Goal: Transaction & Acquisition: Book appointment/travel/reservation

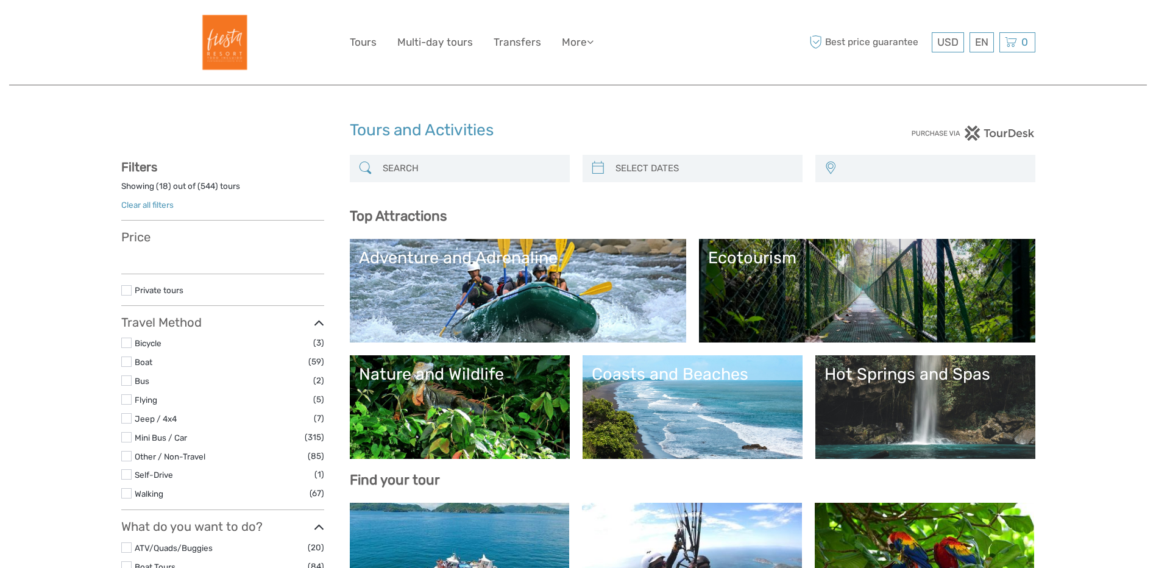
select select
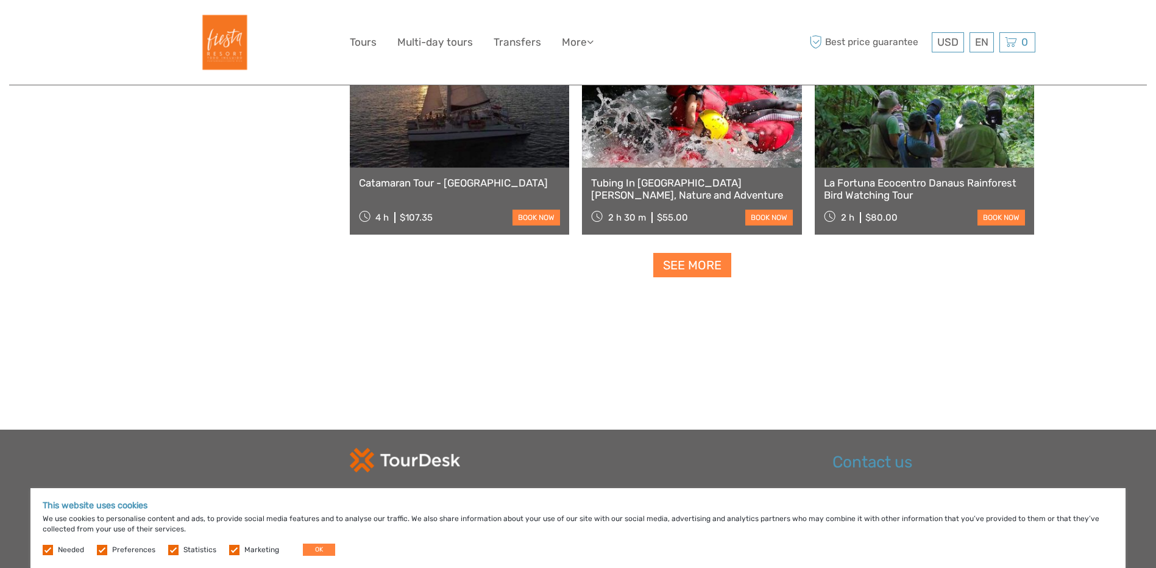
scroll to position [1645, 0]
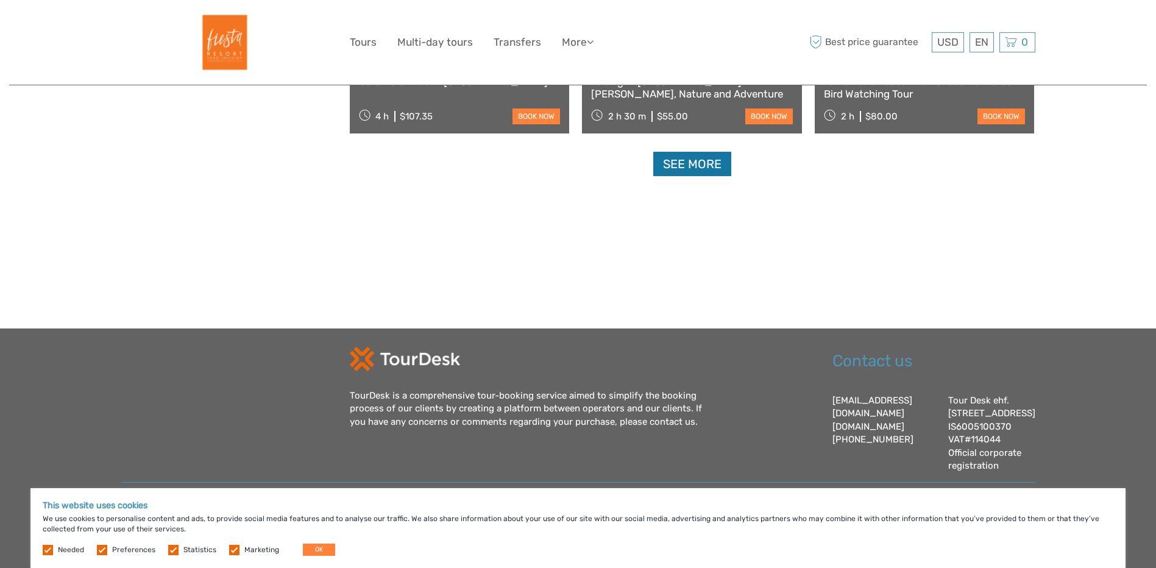
click at [689, 152] on link "See more" at bounding box center [692, 164] width 78 height 25
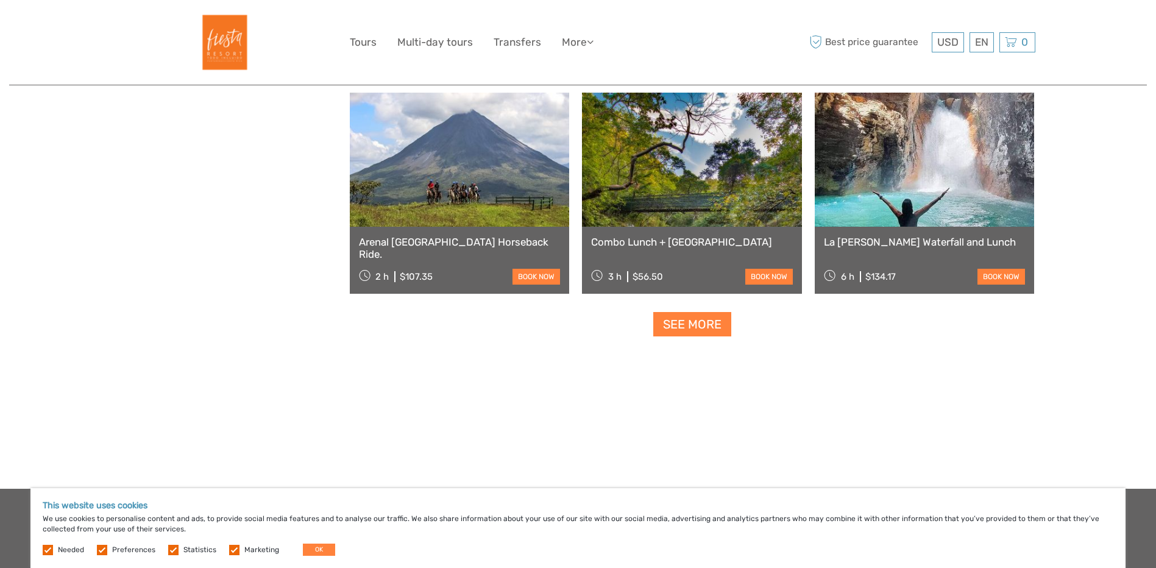
scroll to position [2641, 0]
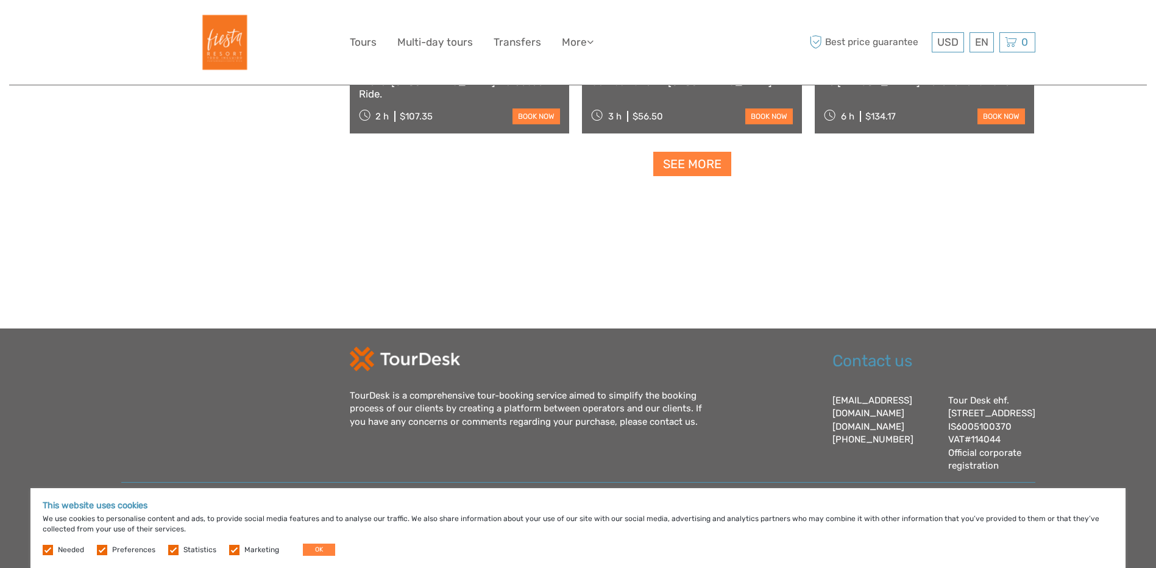
click at [683, 152] on link "See more" at bounding box center [692, 164] width 78 height 25
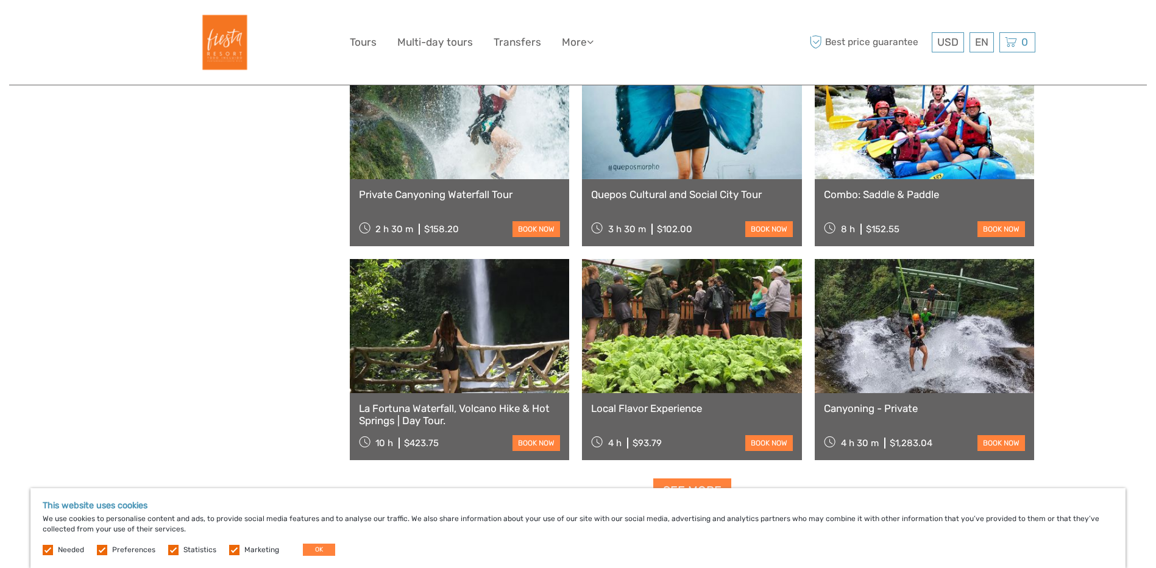
scroll to position [3695, 0]
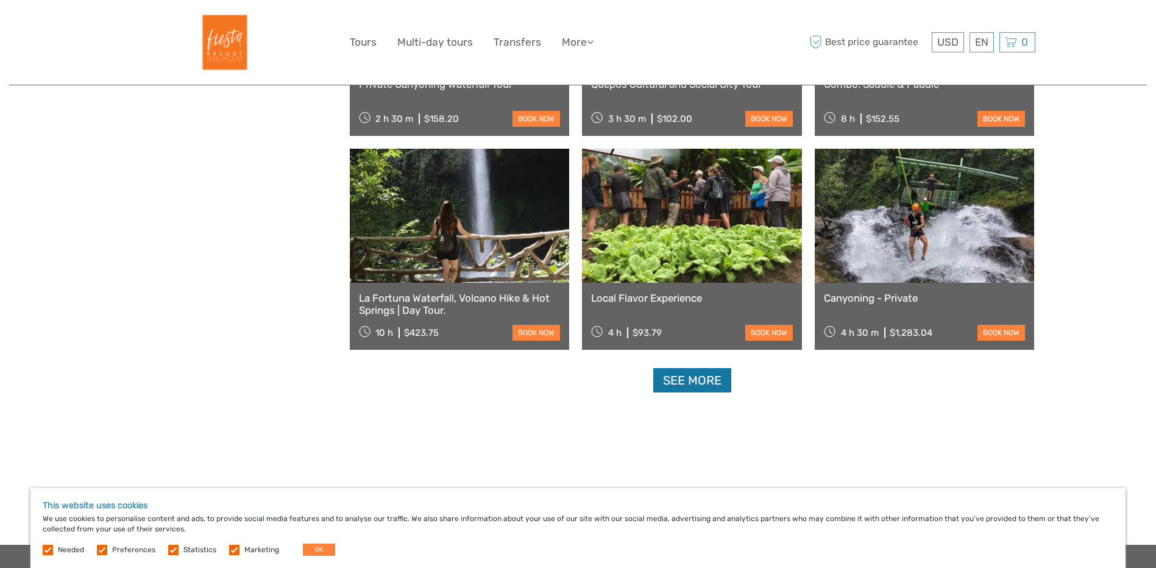
click at [674, 379] on link "See more" at bounding box center [692, 380] width 78 height 25
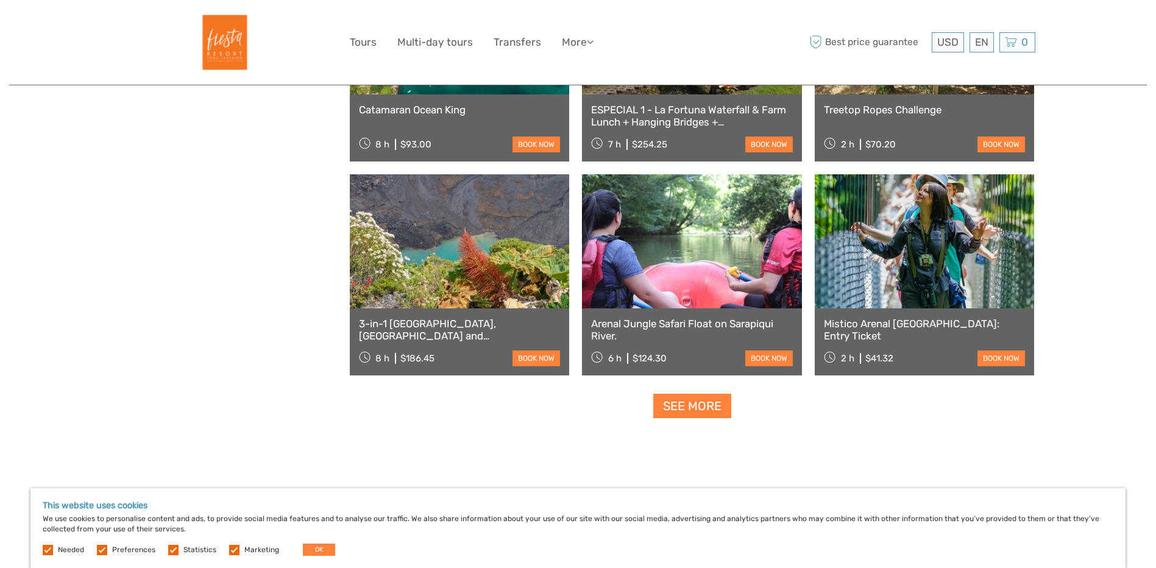
scroll to position [4974, 0]
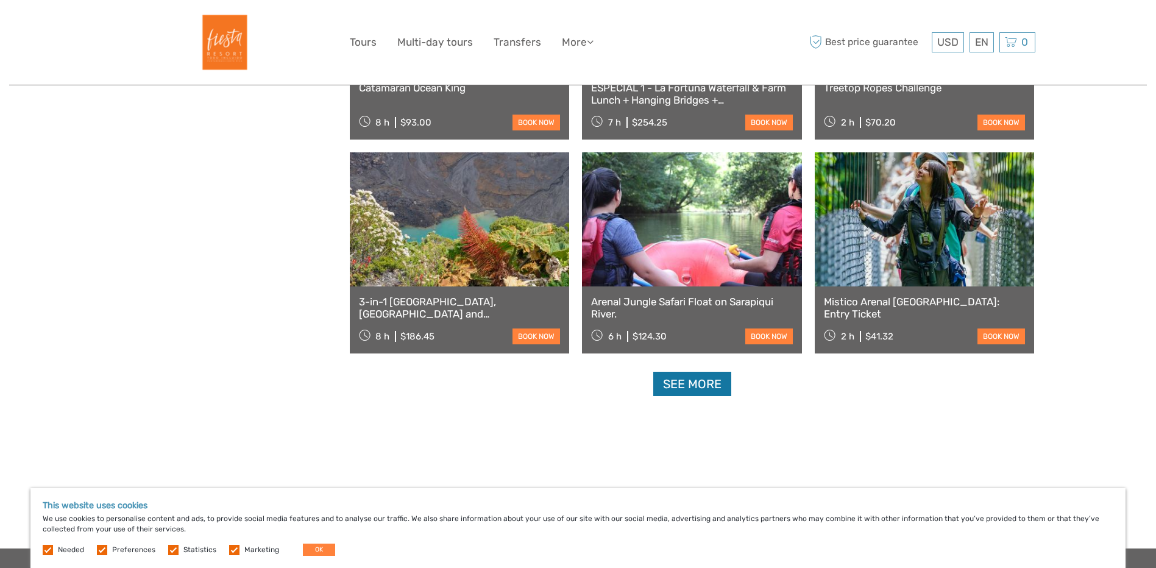
click at [706, 381] on link "See more" at bounding box center [692, 384] width 78 height 25
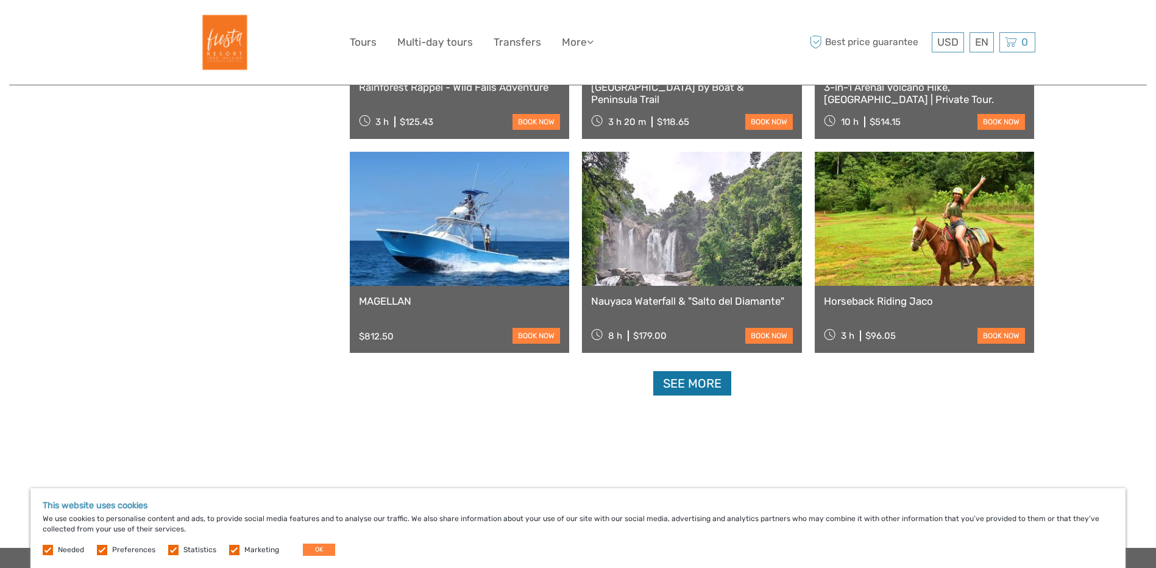
scroll to position [6375, 0]
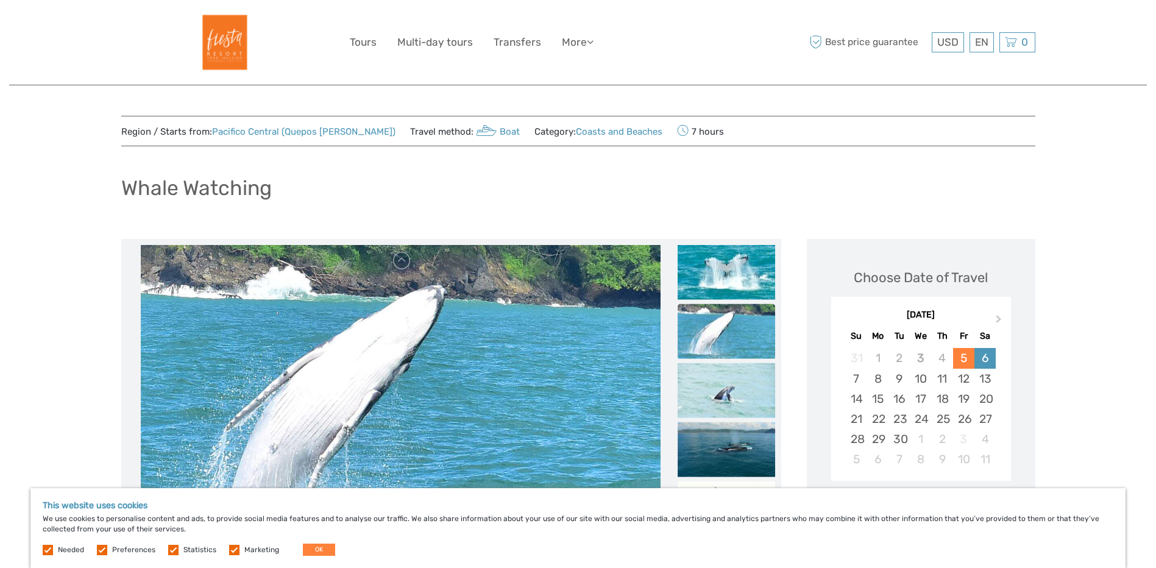
click at [984, 357] on div "6" at bounding box center [984, 358] width 21 height 20
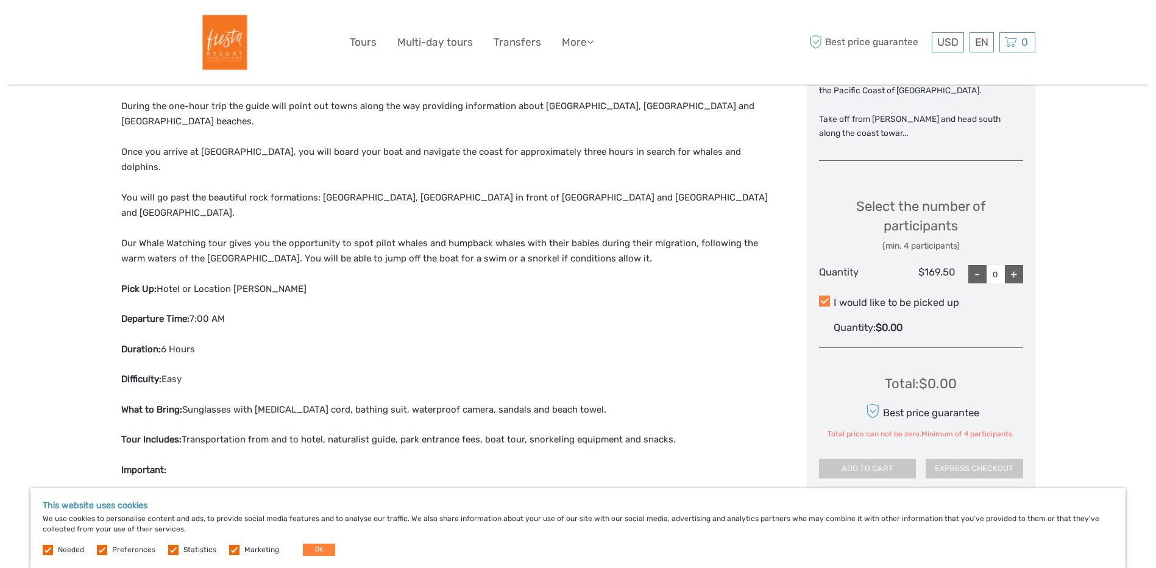
scroll to position [548, 0]
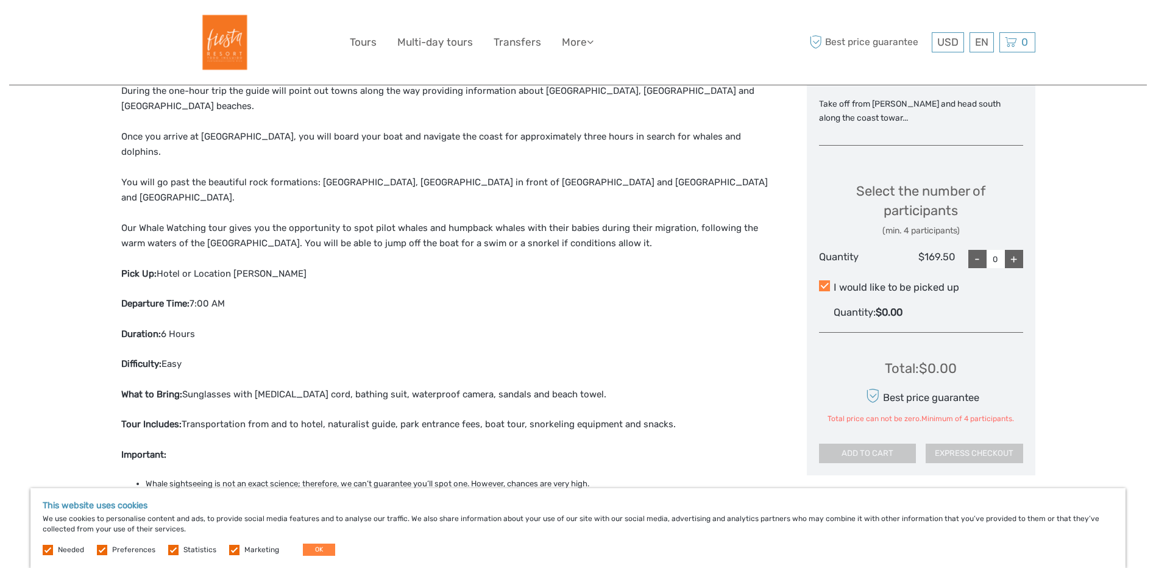
click at [1016, 261] on div "+" at bounding box center [1014, 259] width 18 height 18
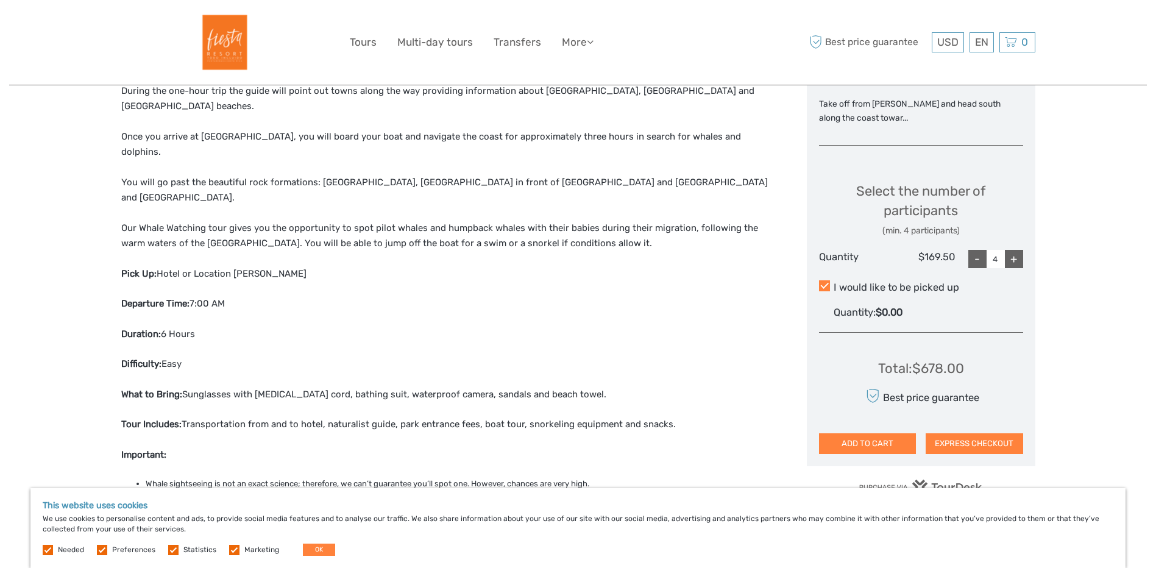
click at [1016, 261] on div "+" at bounding box center [1014, 259] width 18 height 18
type input "7"
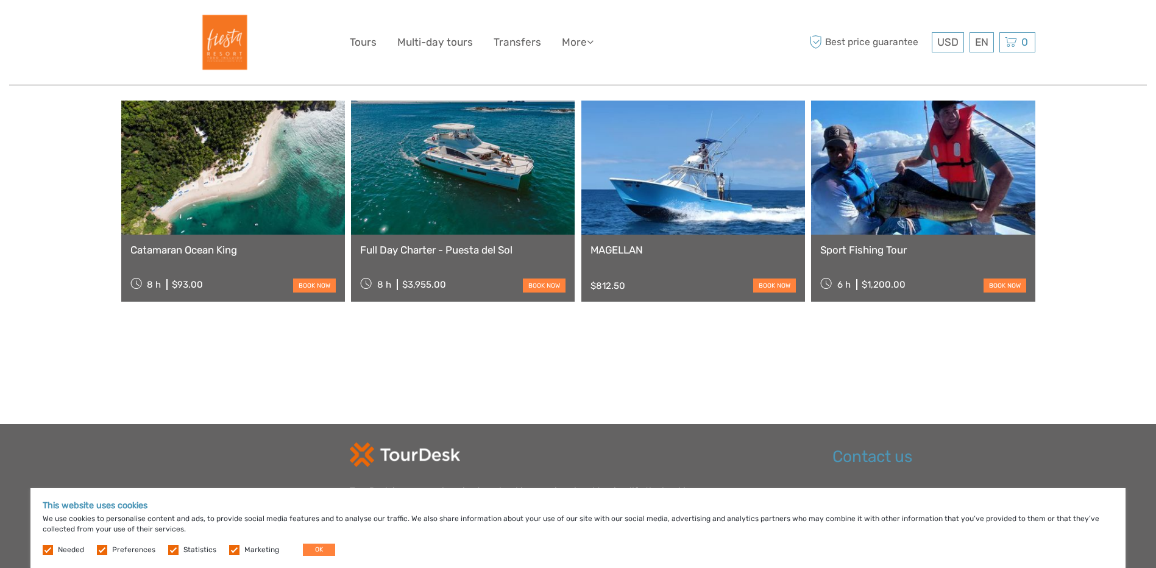
scroll to position [1186, 0]
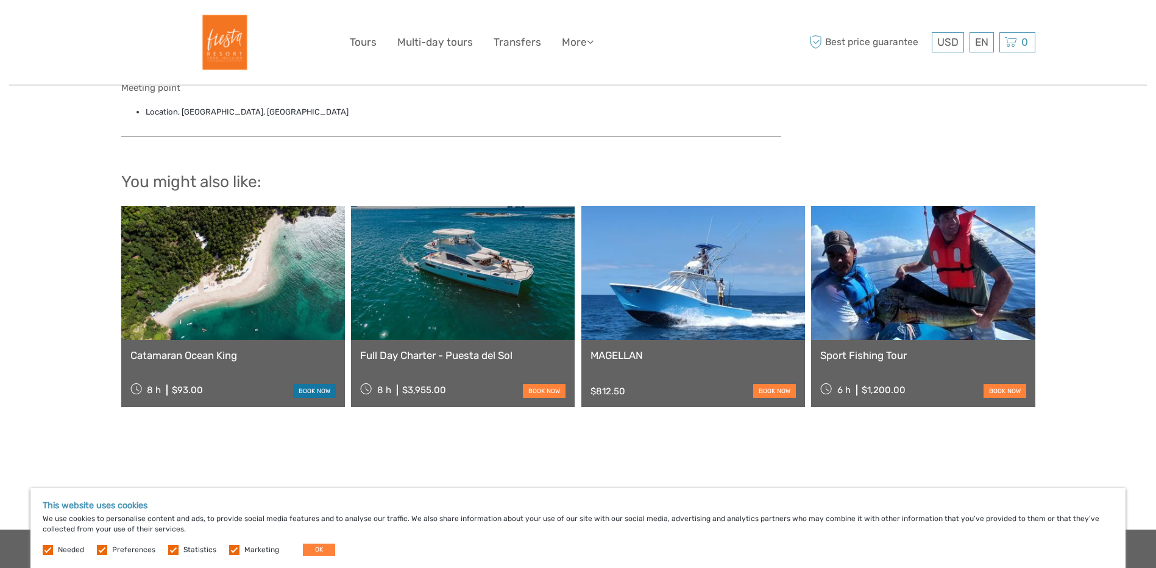
click at [318, 384] on link "book now" at bounding box center [314, 391] width 43 height 14
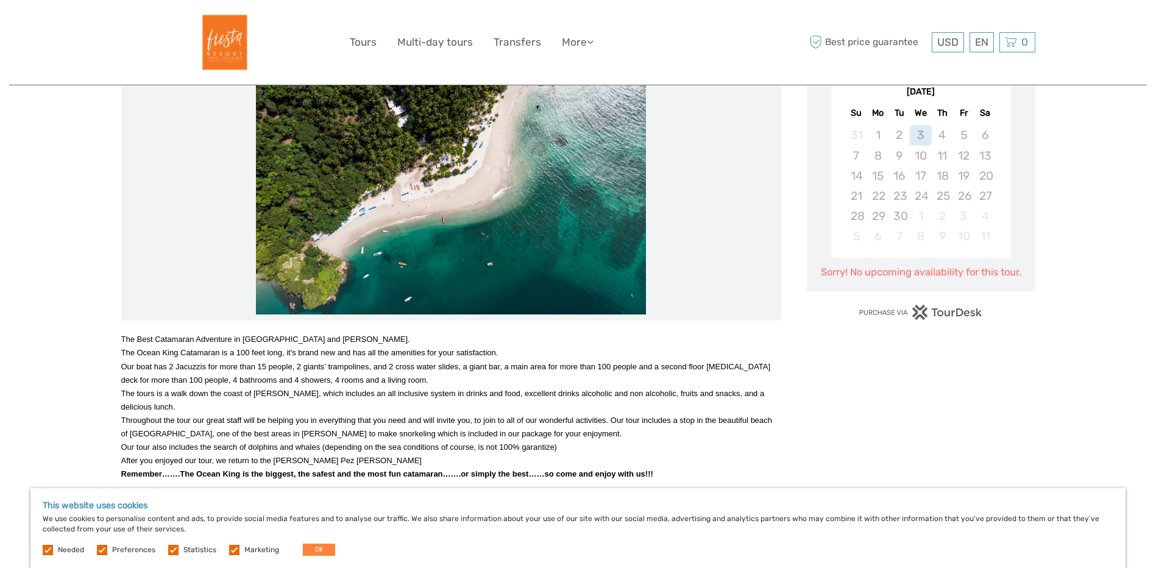
scroll to position [244, 0]
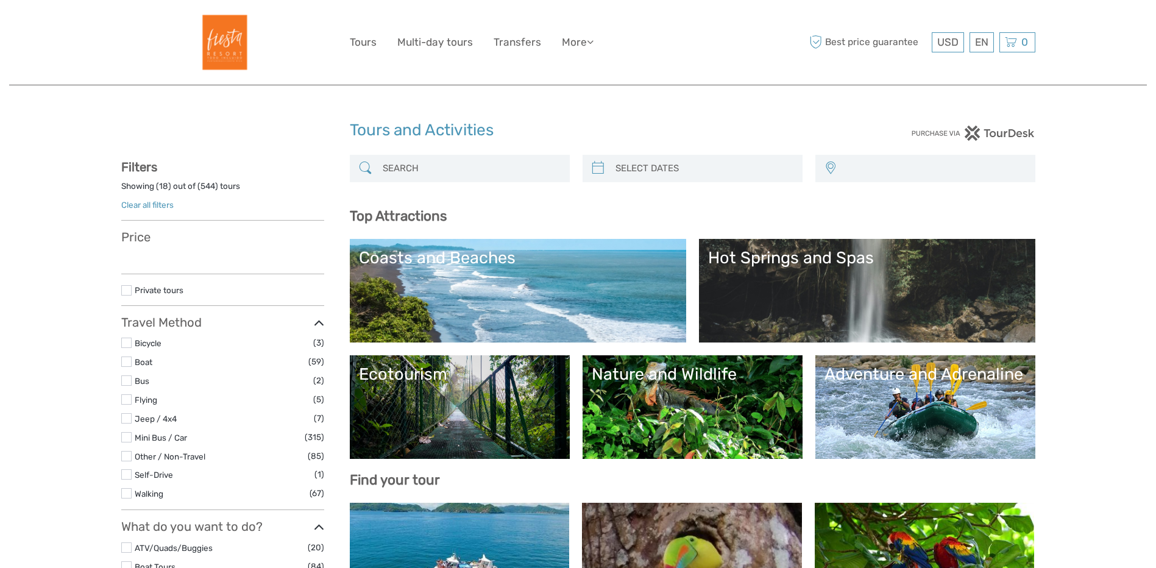
select select
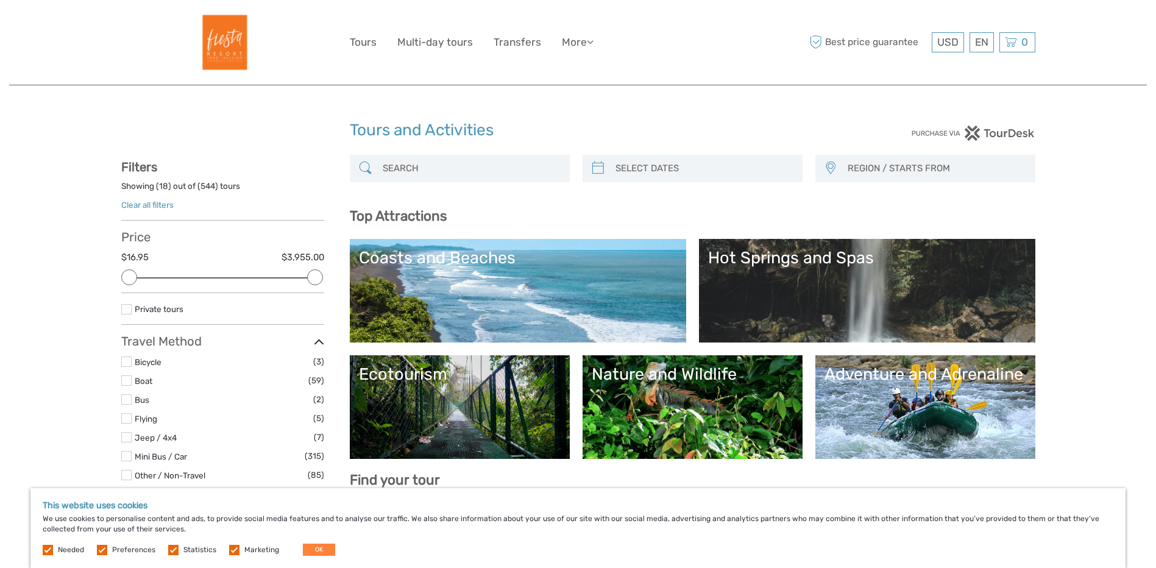
click at [512, 310] on link "Coasts and Beaches" at bounding box center [518, 290] width 318 height 85
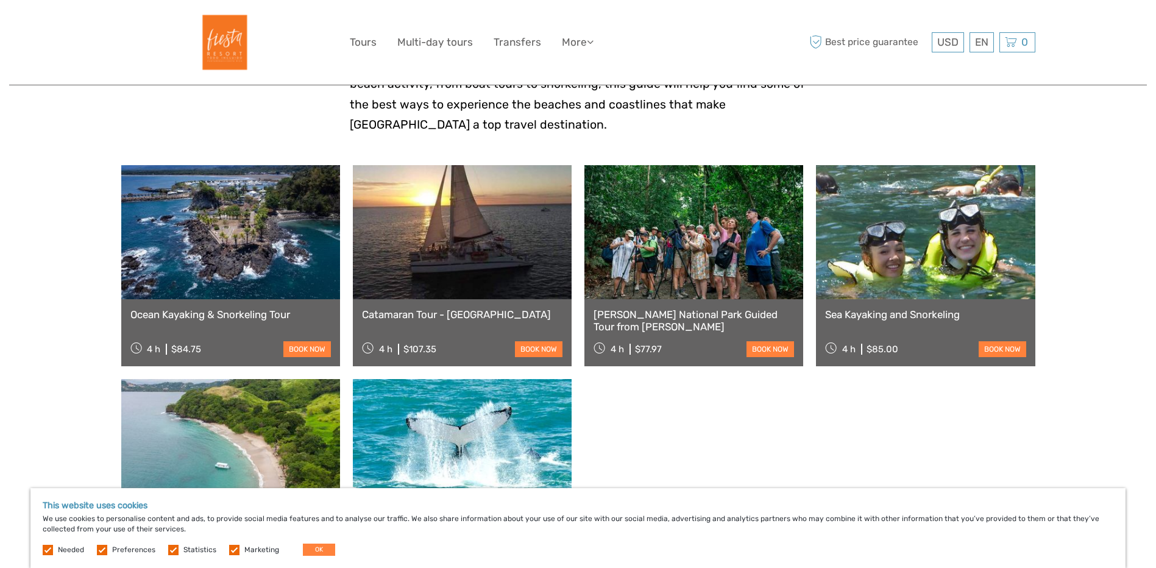
scroll to position [366, 0]
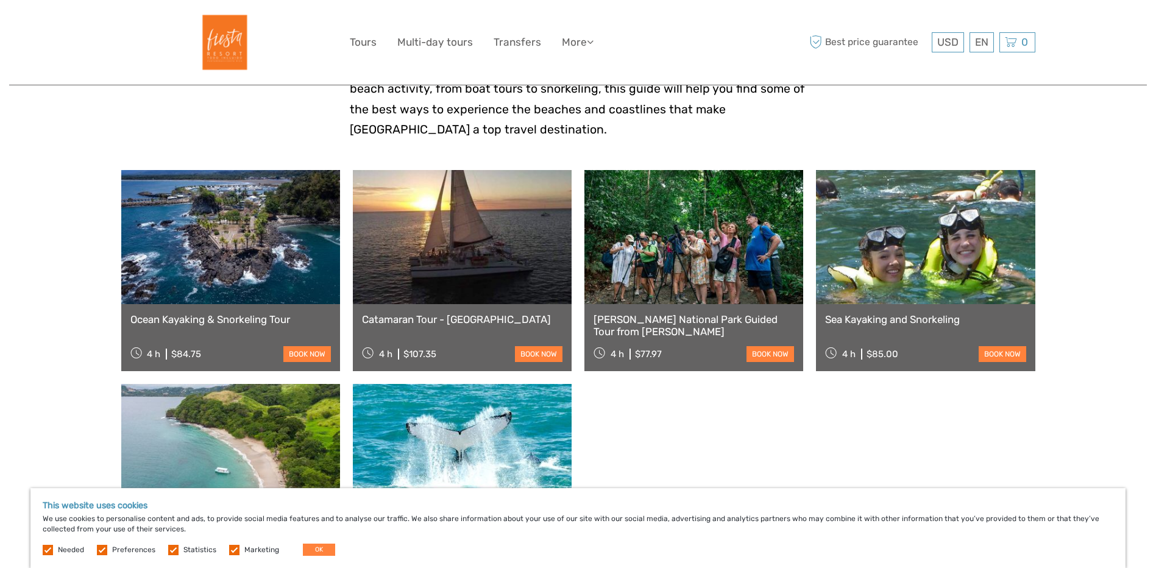
click at [860, 297] on link at bounding box center [925, 237] width 219 height 134
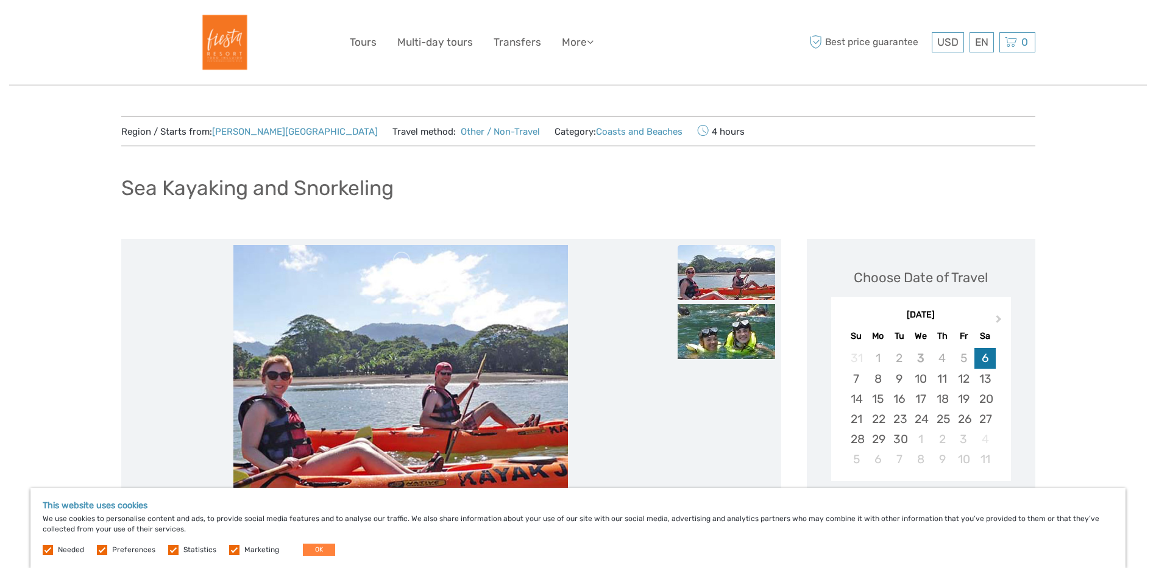
click at [985, 363] on div "6" at bounding box center [984, 358] width 21 height 20
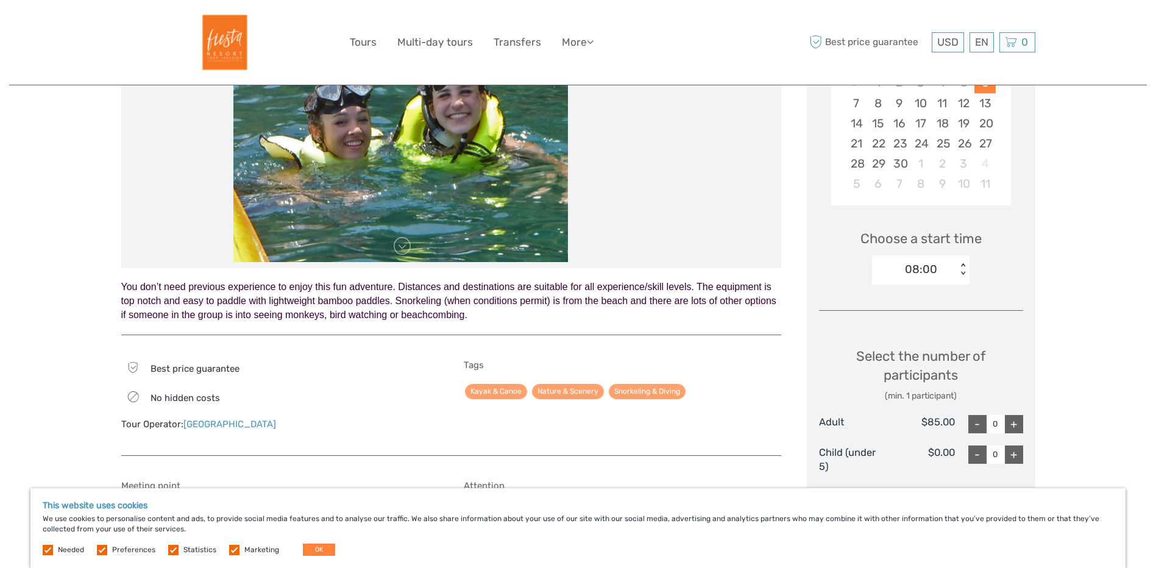
scroll to position [244, 0]
